Goal: Check status: Check status

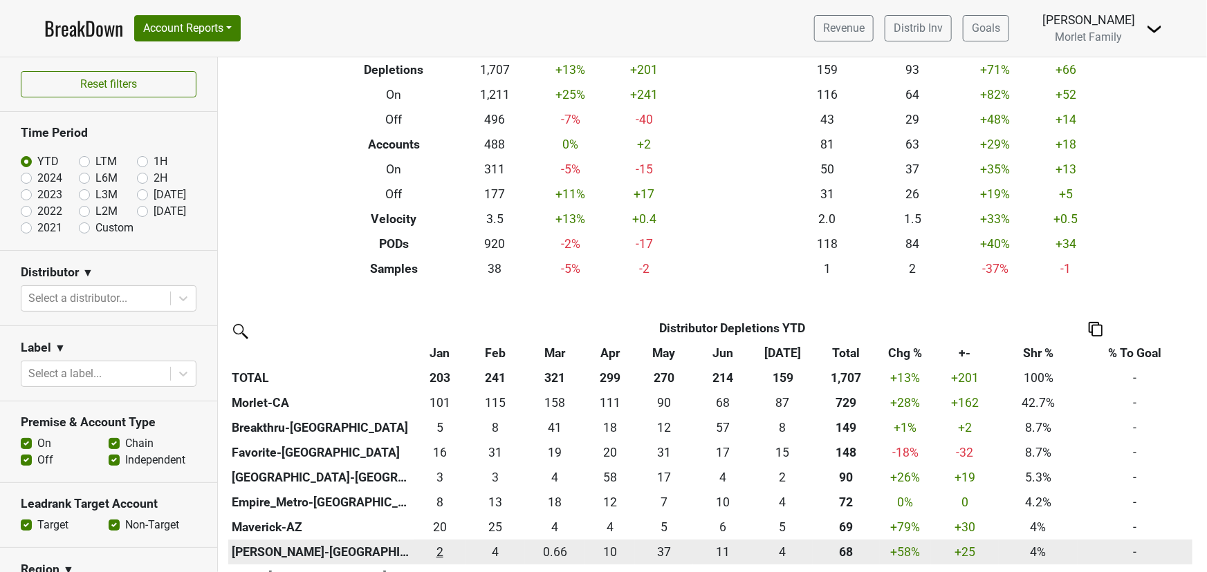
scroll to position [251, 0]
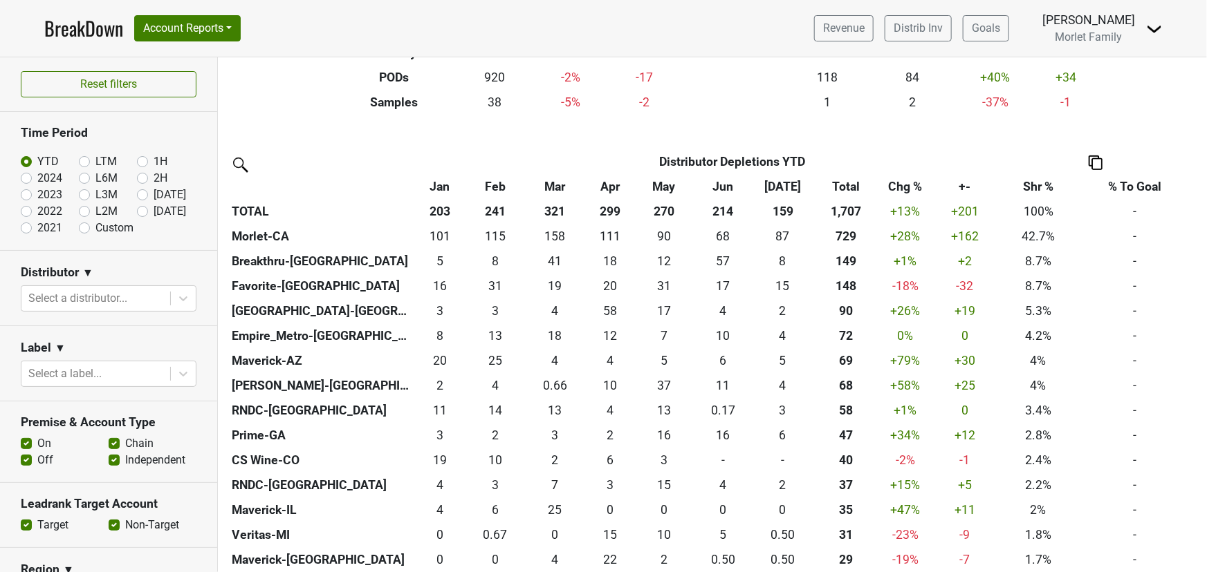
click at [37, 180] on label "2024" at bounding box center [49, 178] width 25 height 17
click at [24, 180] on input "2024" at bounding box center [48, 177] width 55 height 14
radio input "true"
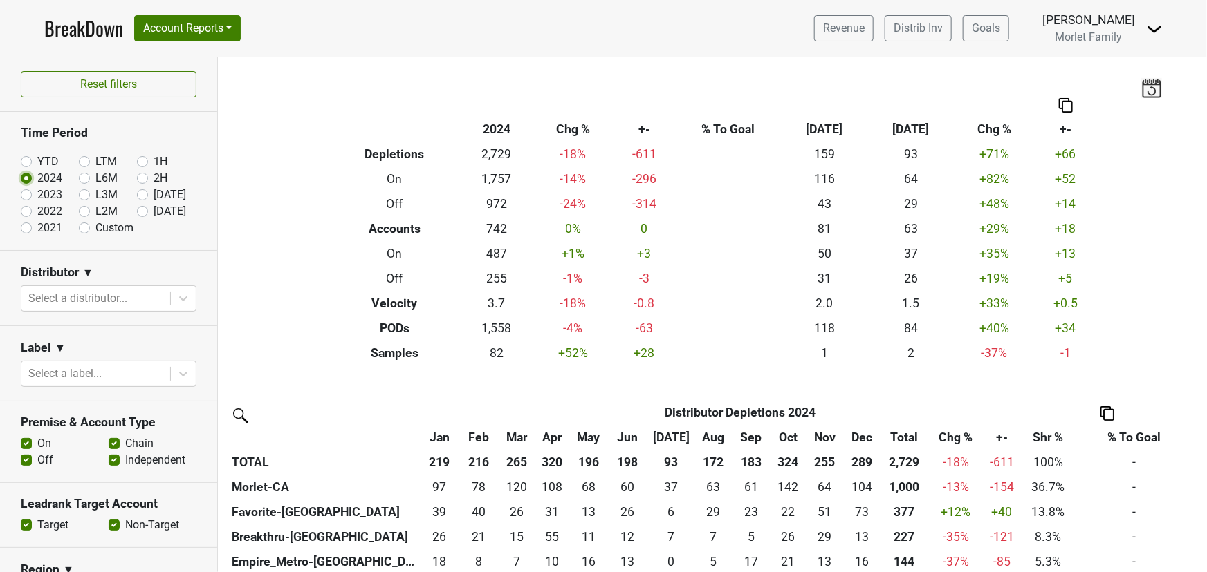
scroll to position [377, 0]
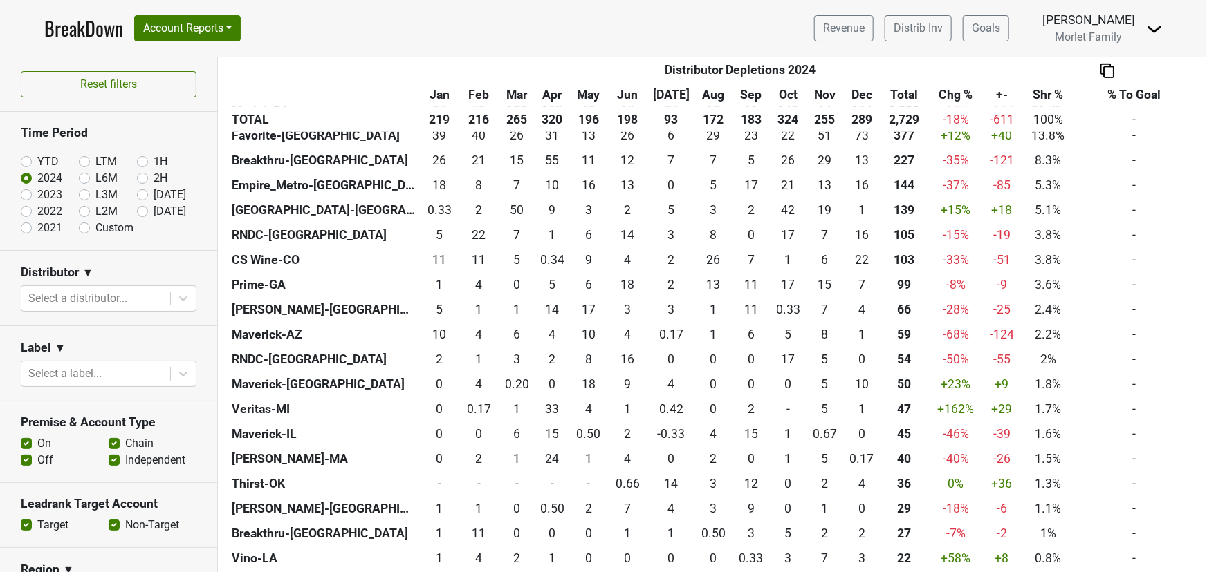
click at [37, 194] on label "2023" at bounding box center [49, 195] width 25 height 17
click at [28, 194] on input "2023" at bounding box center [48, 194] width 55 height 14
radio input "true"
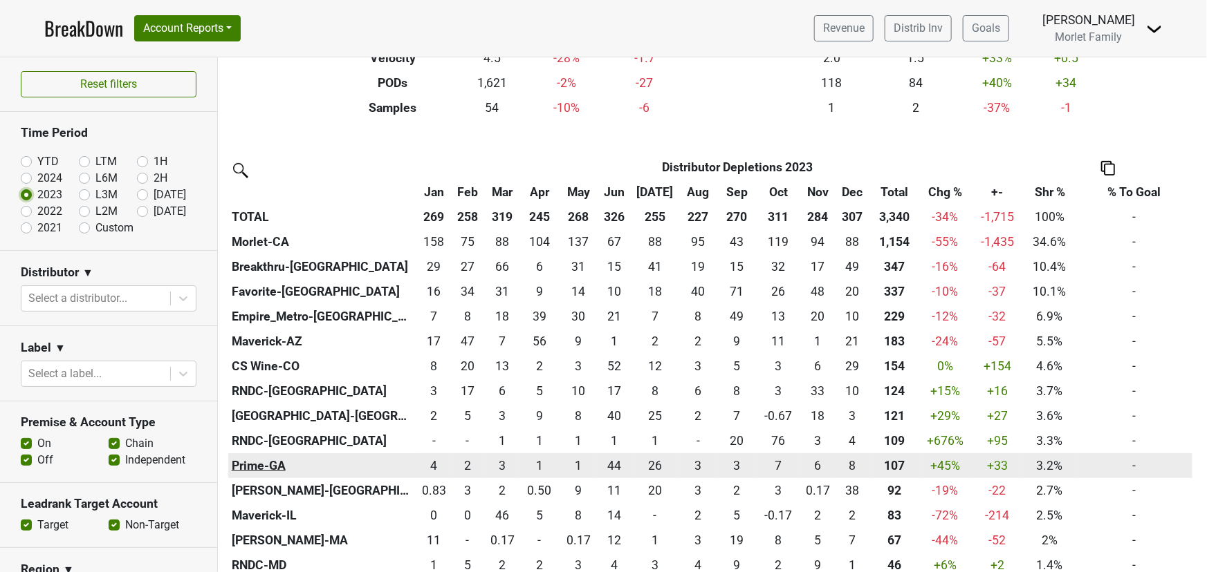
scroll to position [251, 0]
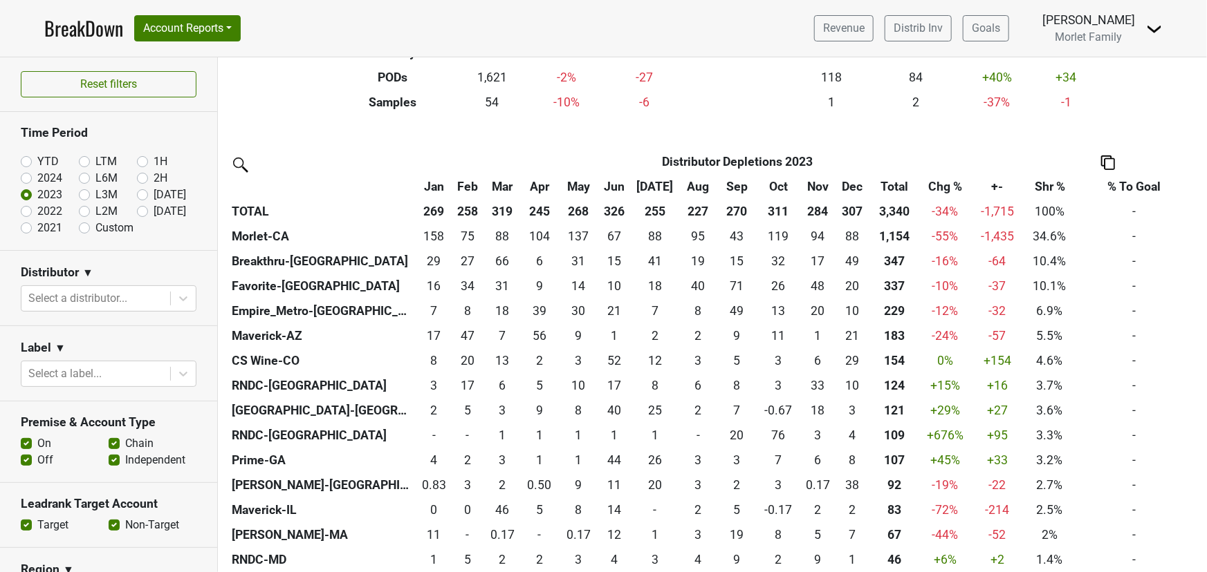
click at [37, 210] on label "2022" at bounding box center [49, 211] width 25 height 17
click at [24, 210] on input "2022" at bounding box center [48, 210] width 55 height 14
radio input "true"
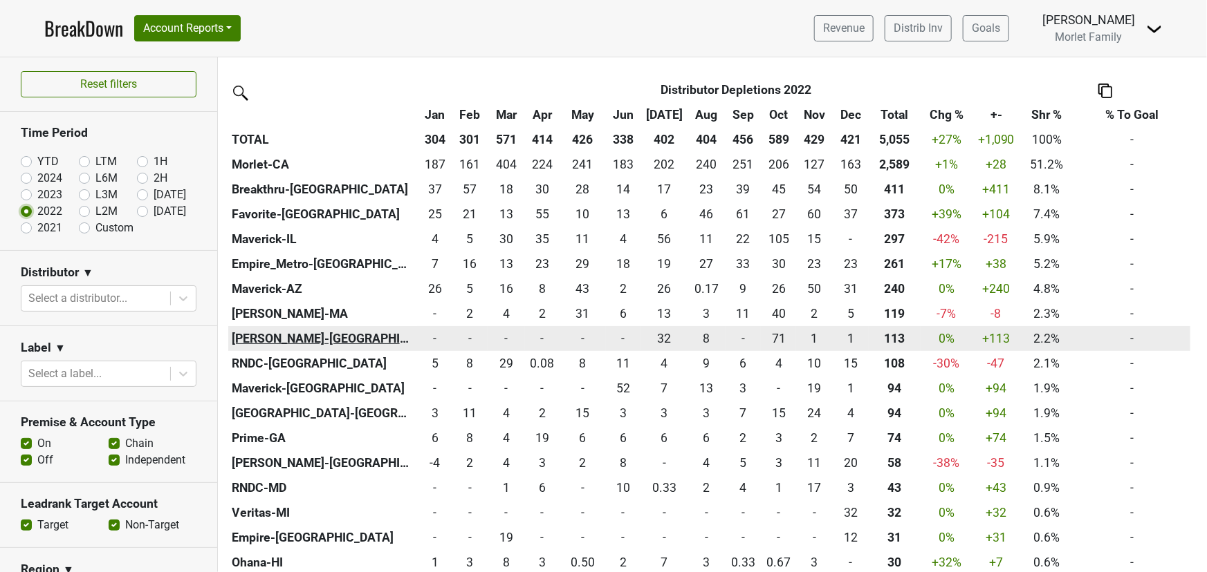
scroll to position [125, 0]
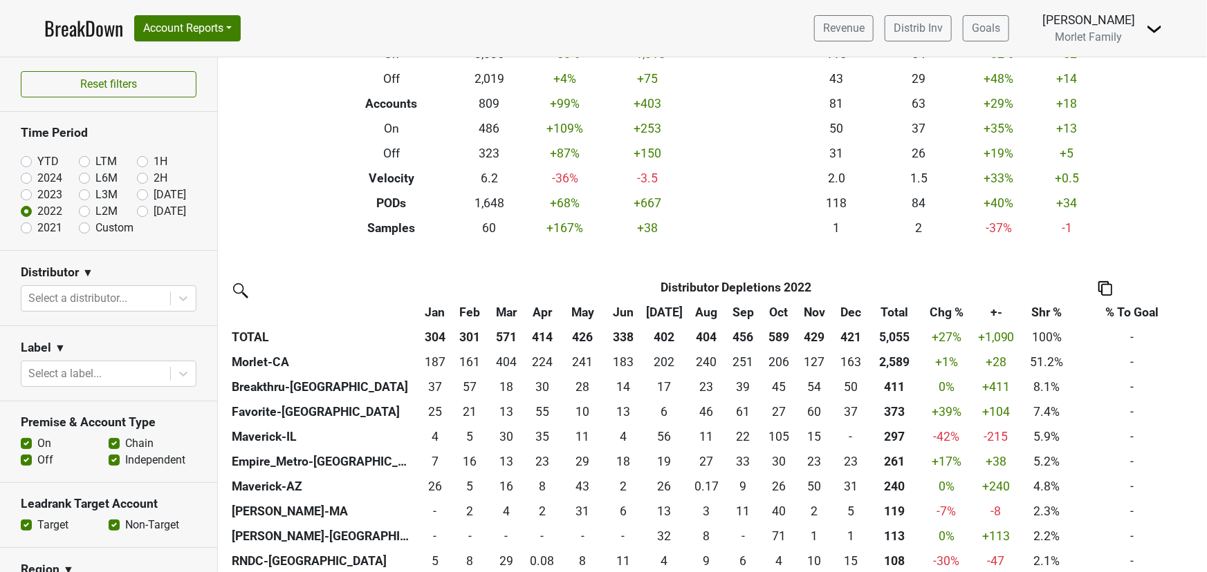
click at [37, 177] on label "2024" at bounding box center [49, 178] width 25 height 17
click at [26, 177] on input "2024" at bounding box center [48, 177] width 55 height 14
radio input "true"
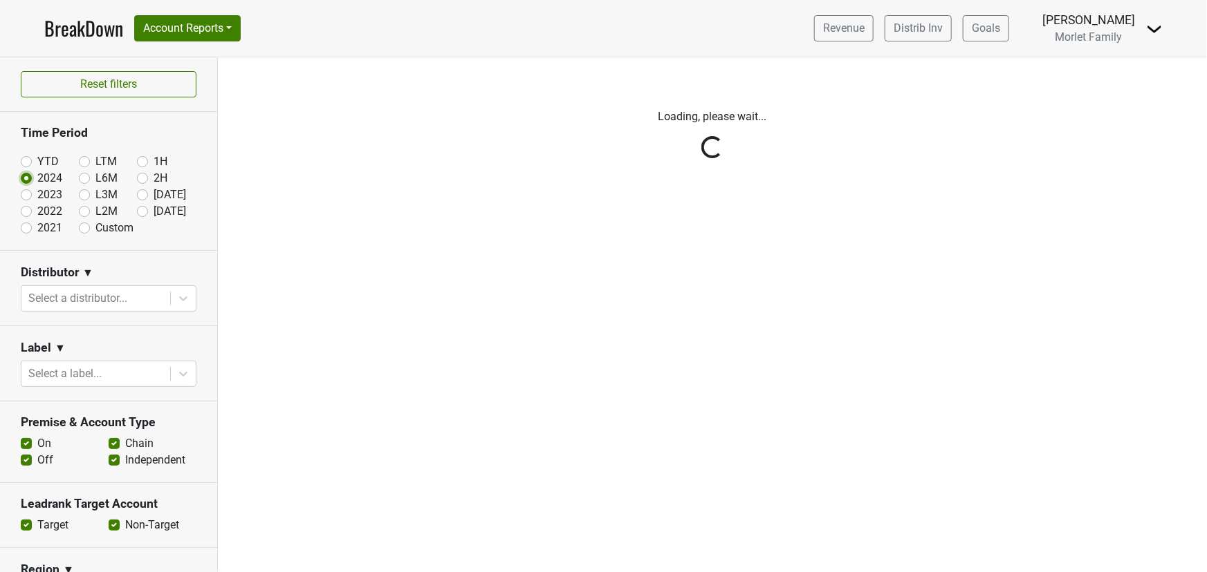
scroll to position [0, 0]
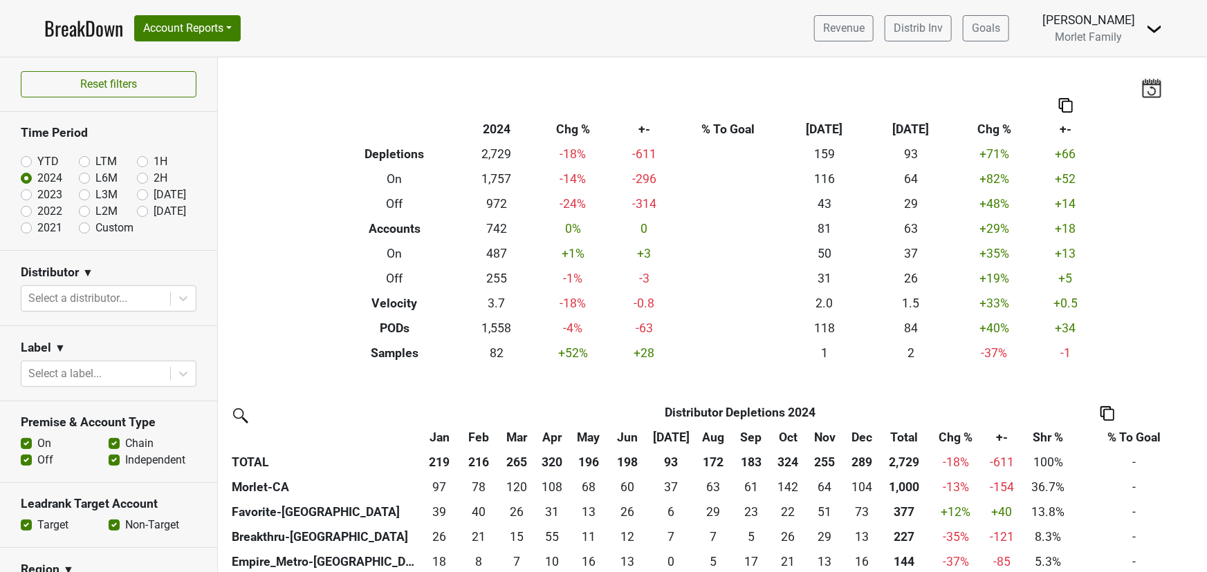
drag, startPoint x: 25, startPoint y: 192, endPoint x: 32, endPoint y: 193, distance: 6.9
click at [37, 193] on label "2023" at bounding box center [49, 195] width 25 height 17
click at [30, 193] on input "2023" at bounding box center [48, 194] width 55 height 14
radio input "true"
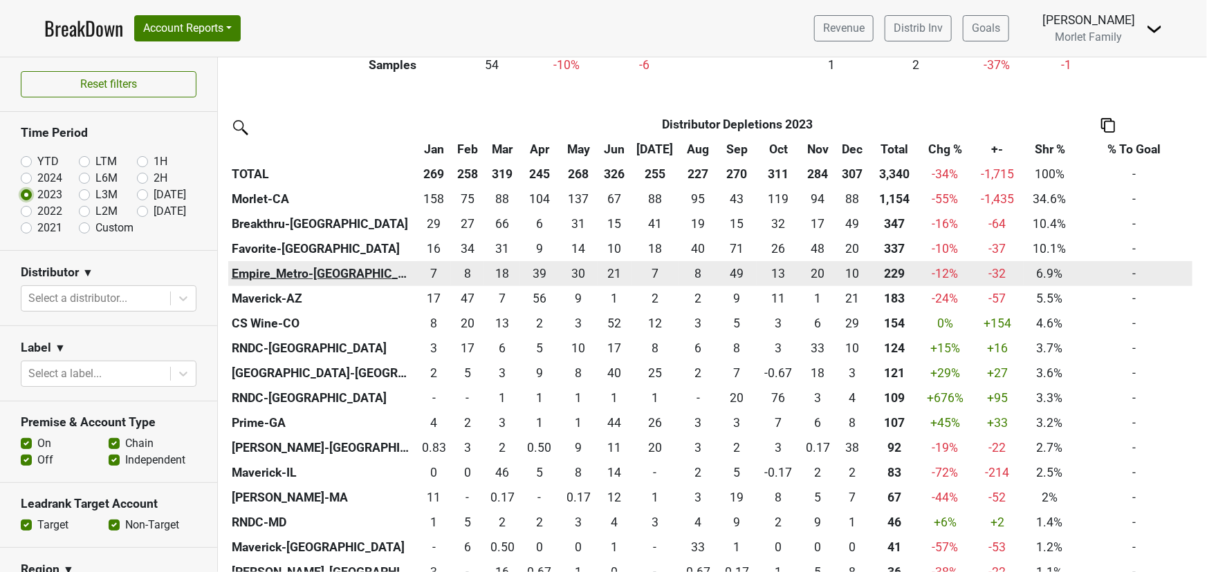
scroll to position [314, 0]
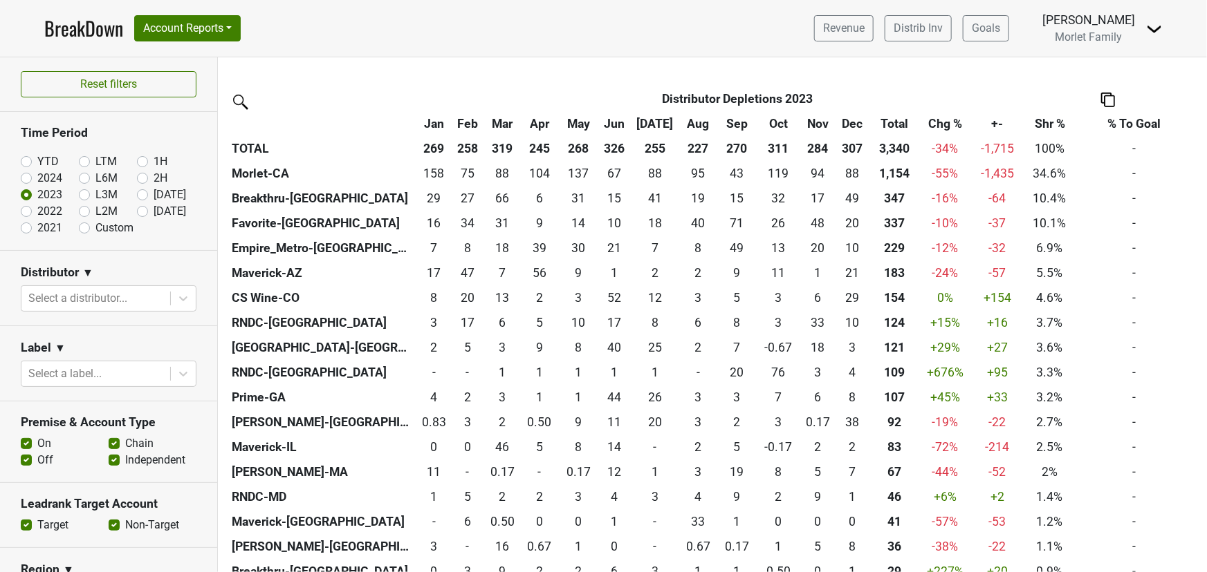
click at [37, 178] on label "2024" at bounding box center [49, 178] width 25 height 17
click at [25, 178] on input "2024" at bounding box center [48, 177] width 55 height 14
radio input "true"
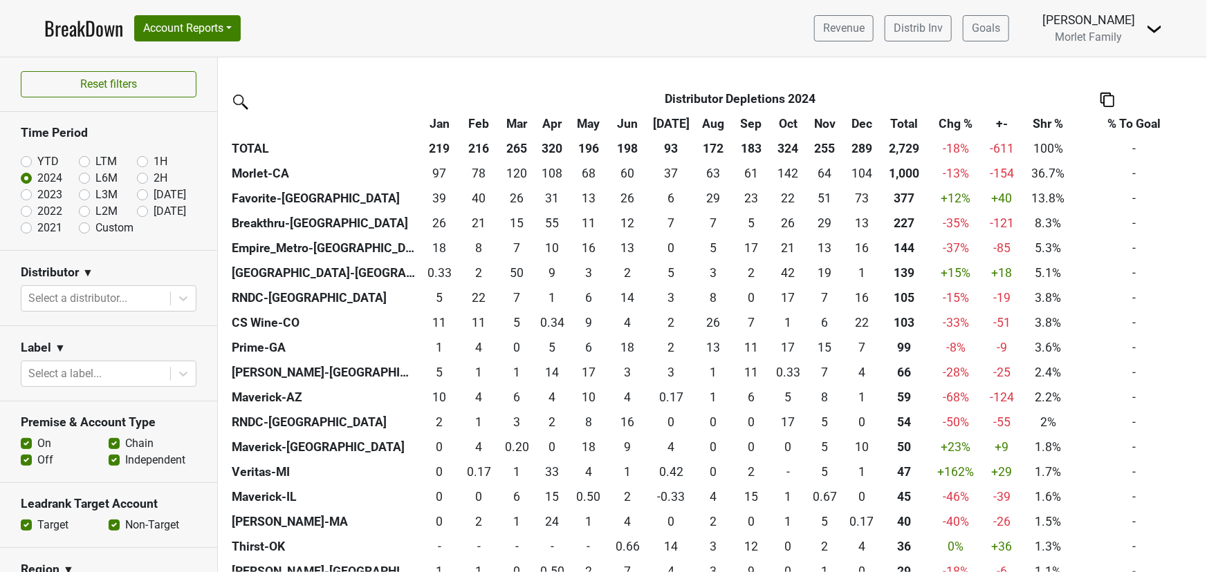
click at [37, 160] on label "YTD" at bounding box center [47, 161] width 21 height 17
click at [28, 160] on input "YTD" at bounding box center [48, 160] width 55 height 14
radio input "true"
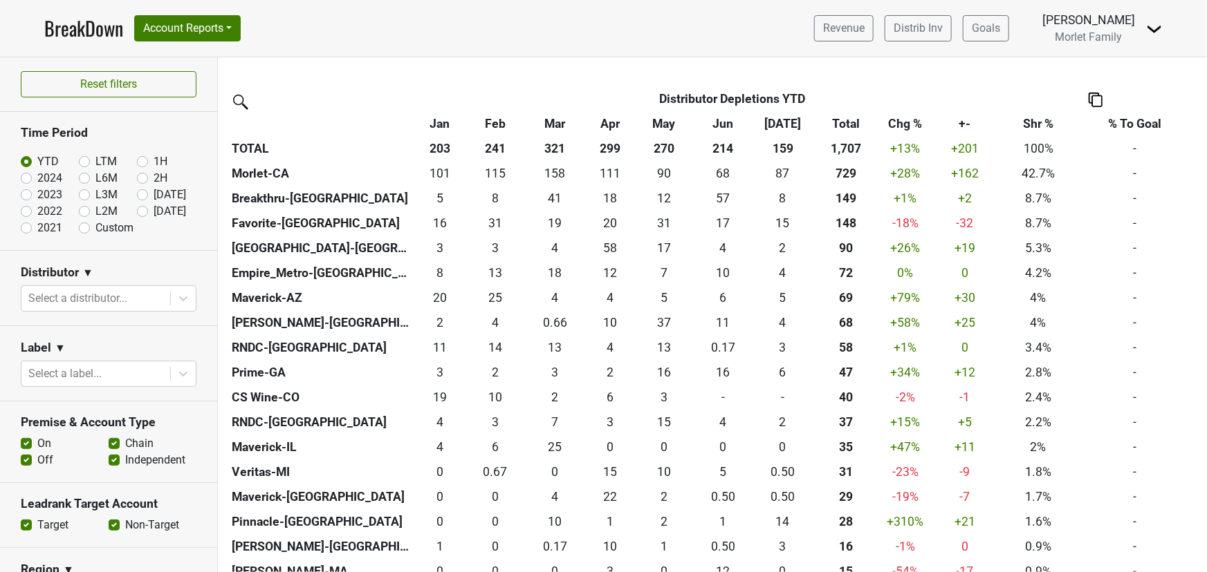
click at [37, 177] on label "2024" at bounding box center [49, 178] width 25 height 17
click at [24, 177] on input "2024" at bounding box center [48, 177] width 55 height 14
radio input "true"
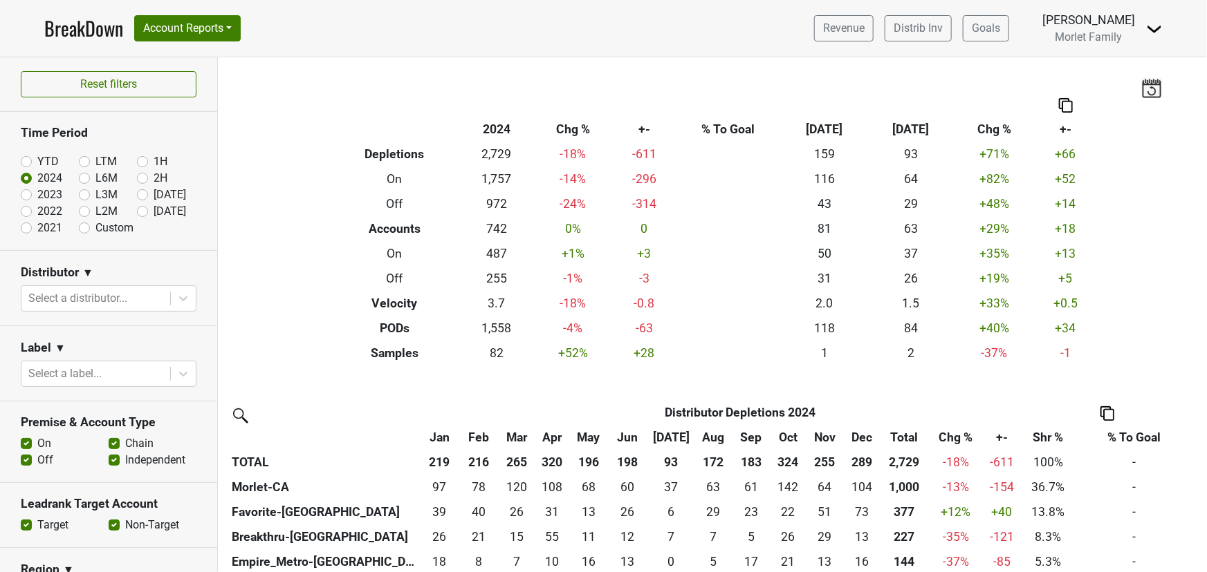
click at [37, 165] on label "YTD" at bounding box center [47, 161] width 21 height 17
click at [27, 165] on input "YTD" at bounding box center [48, 160] width 55 height 14
radio input "true"
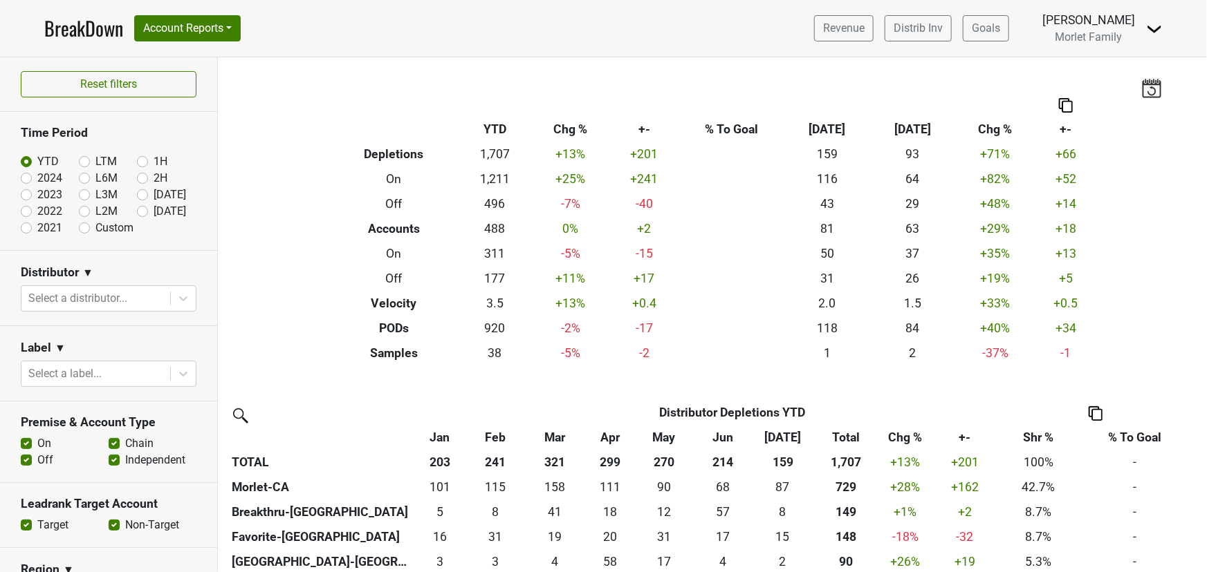
click at [37, 178] on label "2024" at bounding box center [49, 178] width 25 height 17
click at [24, 178] on input "2024" at bounding box center [48, 177] width 55 height 14
radio input "true"
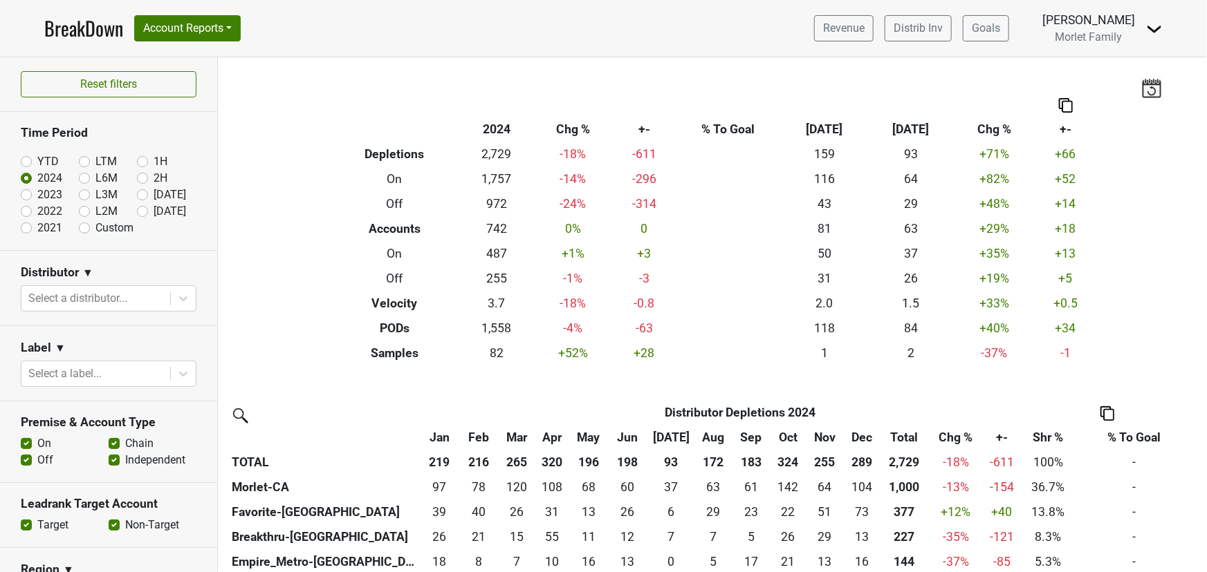
click at [37, 161] on label "YTD" at bounding box center [47, 161] width 21 height 17
click at [26, 161] on input "YTD" at bounding box center [48, 160] width 55 height 14
radio input "true"
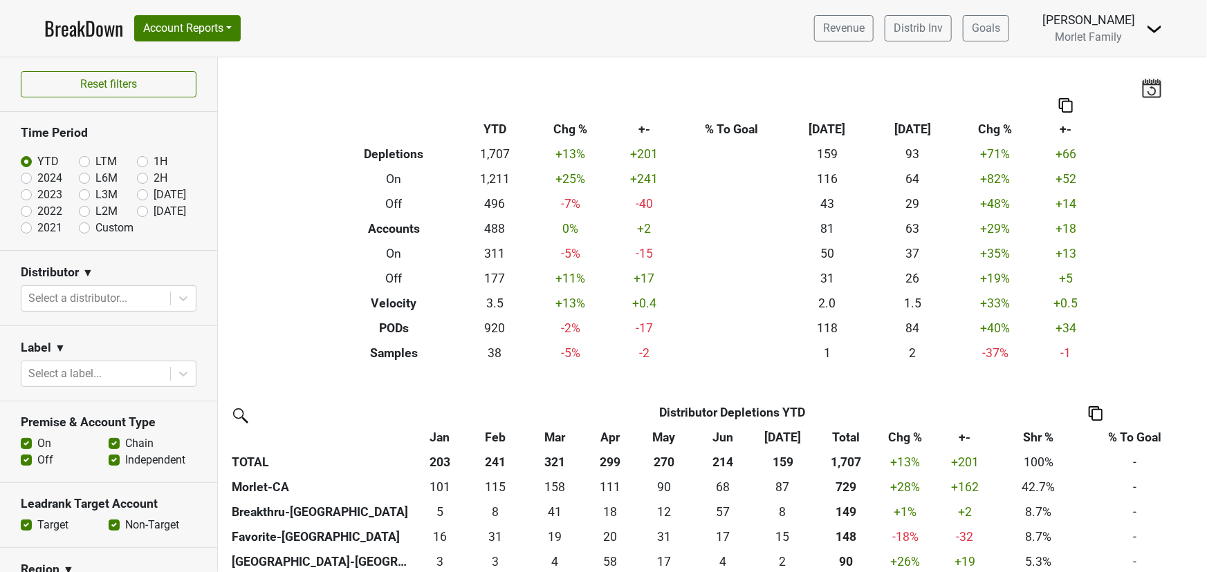
click at [37, 176] on label "2024" at bounding box center [49, 178] width 25 height 17
click at [23, 176] on input "2024" at bounding box center [48, 177] width 55 height 14
radio input "true"
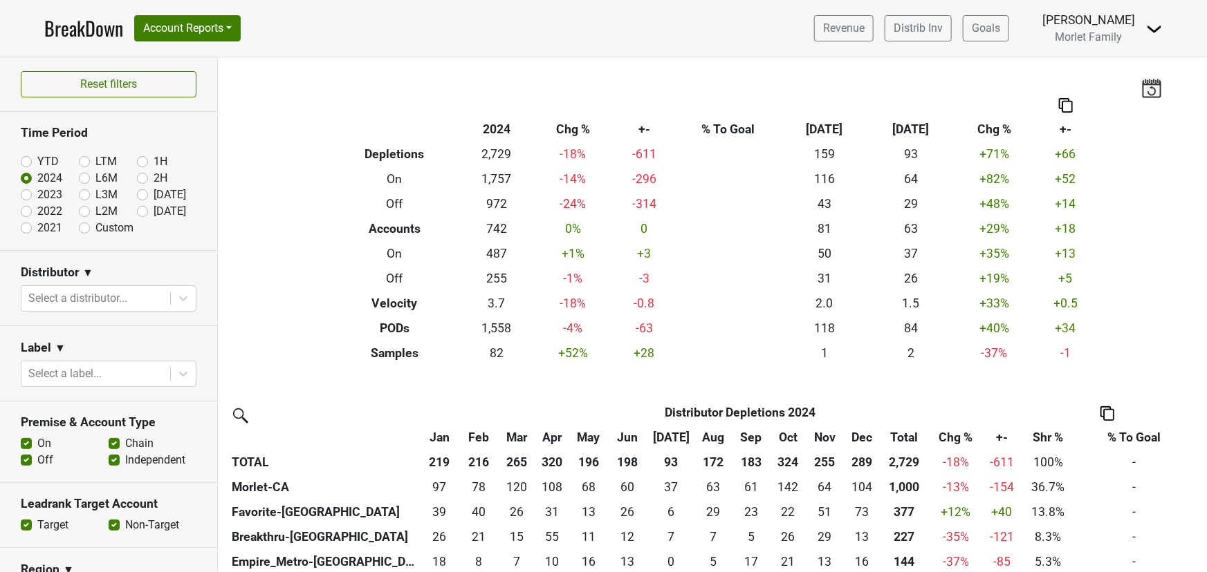
click at [37, 160] on label "YTD" at bounding box center [47, 161] width 21 height 17
click at [25, 160] on input "YTD" at bounding box center [48, 160] width 55 height 14
radio input "true"
